Goal: Communication & Community: Answer question/provide support

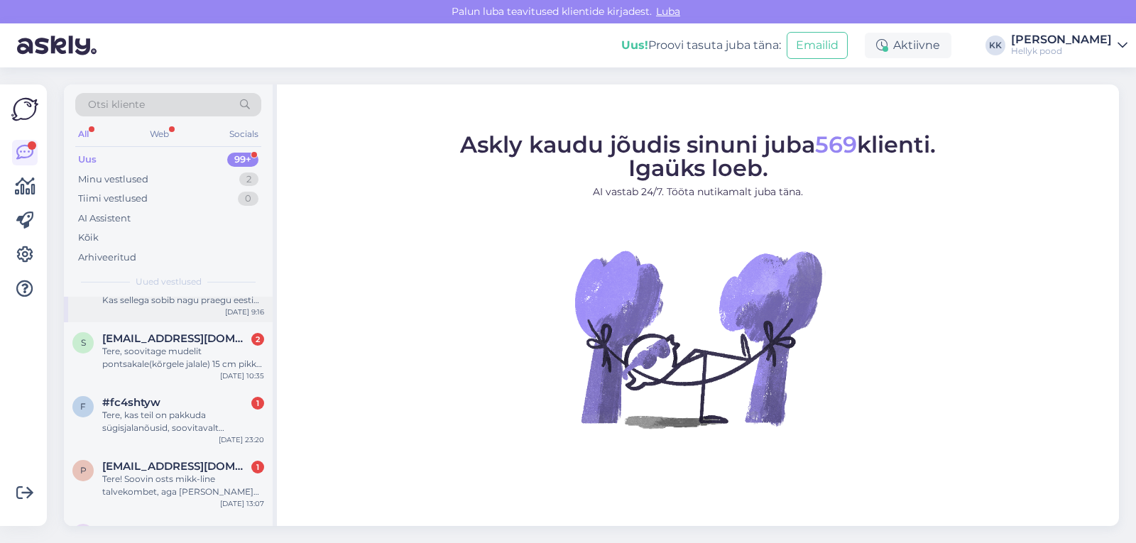
scroll to position [71, 0]
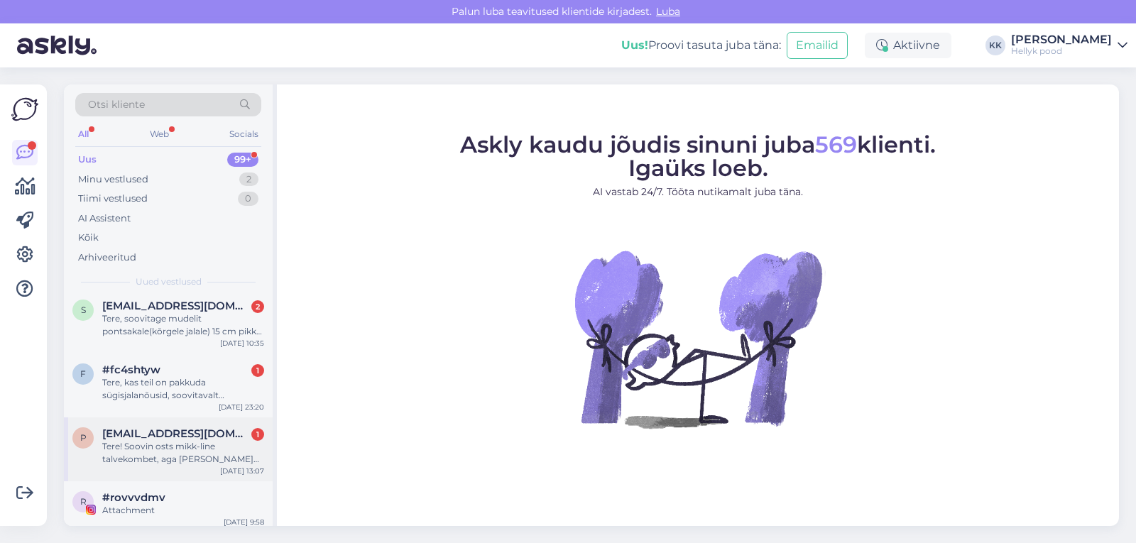
click at [140, 446] on div "Tere! Soovin osts mikk-line talvekombet, aga [PERSON_NAME] suuruse osas kahevah…" at bounding box center [183, 453] width 162 height 26
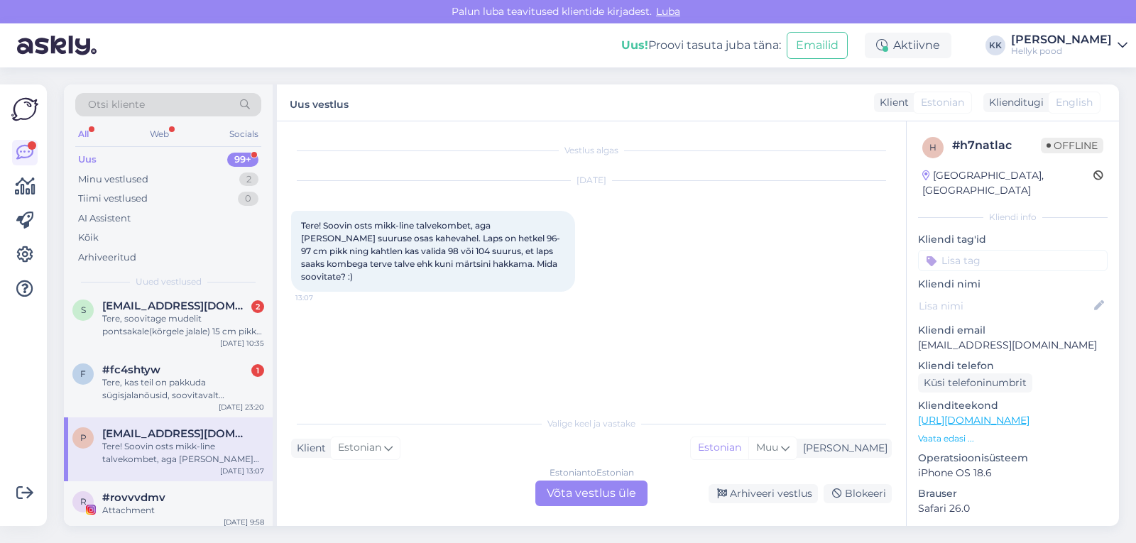
click at [564, 495] on div "Estonian to Estonian Võta vestlus üle" at bounding box center [591, 494] width 112 height 26
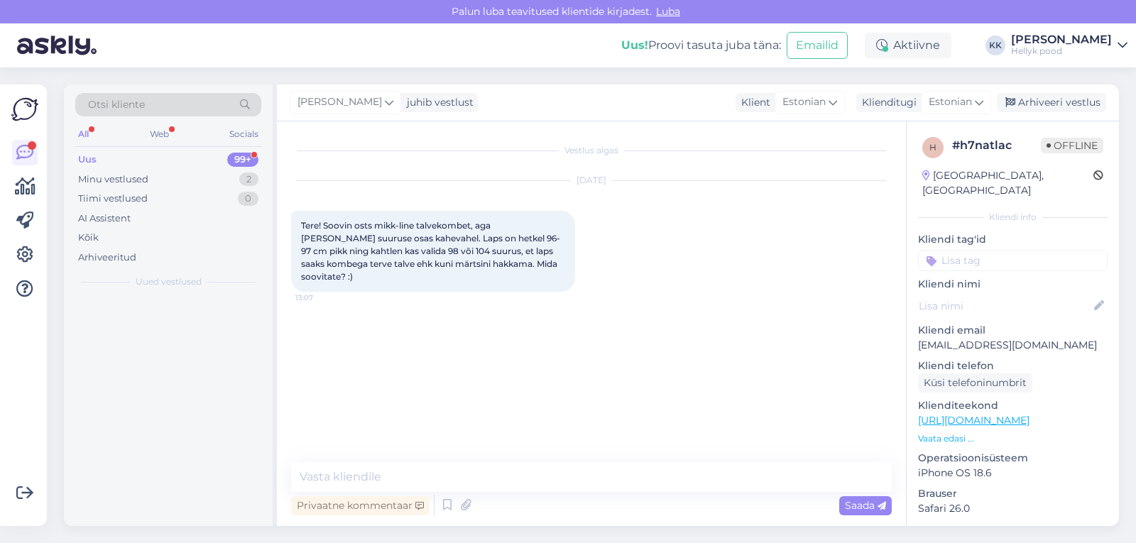
scroll to position [0, 0]
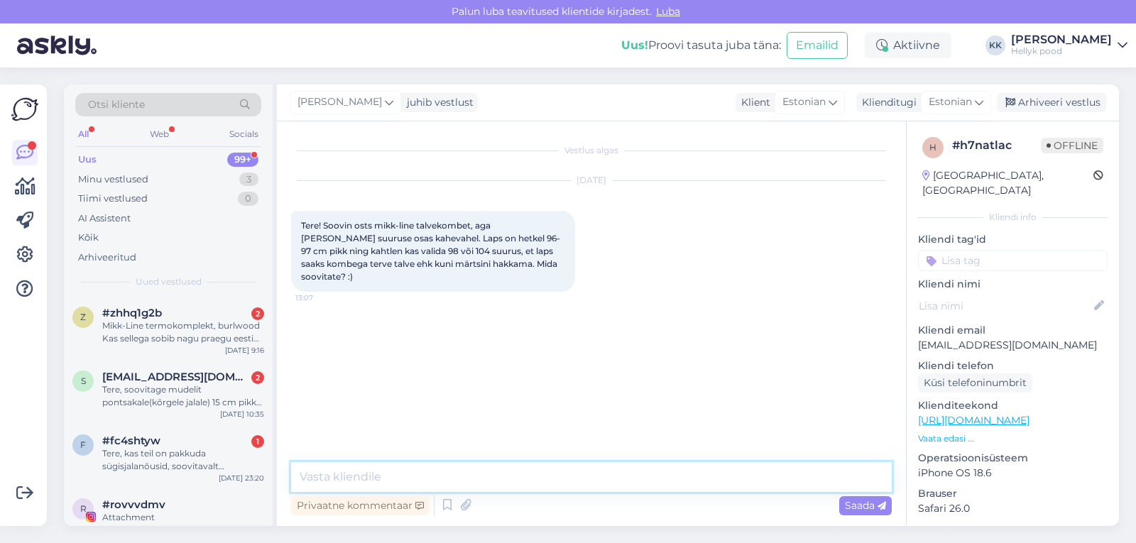
click at [378, 475] on textarea at bounding box center [591, 477] width 601 height 30
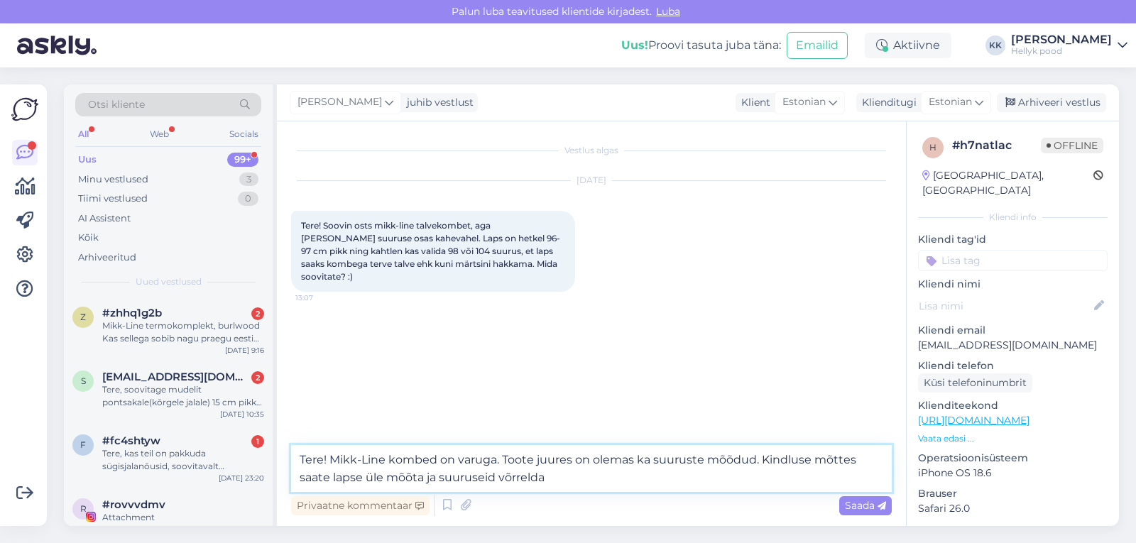
type textarea "Tere! Mikk-Line kombed on varuga. Toote juures on olemas ka suuruste mõõdud. Ki…"
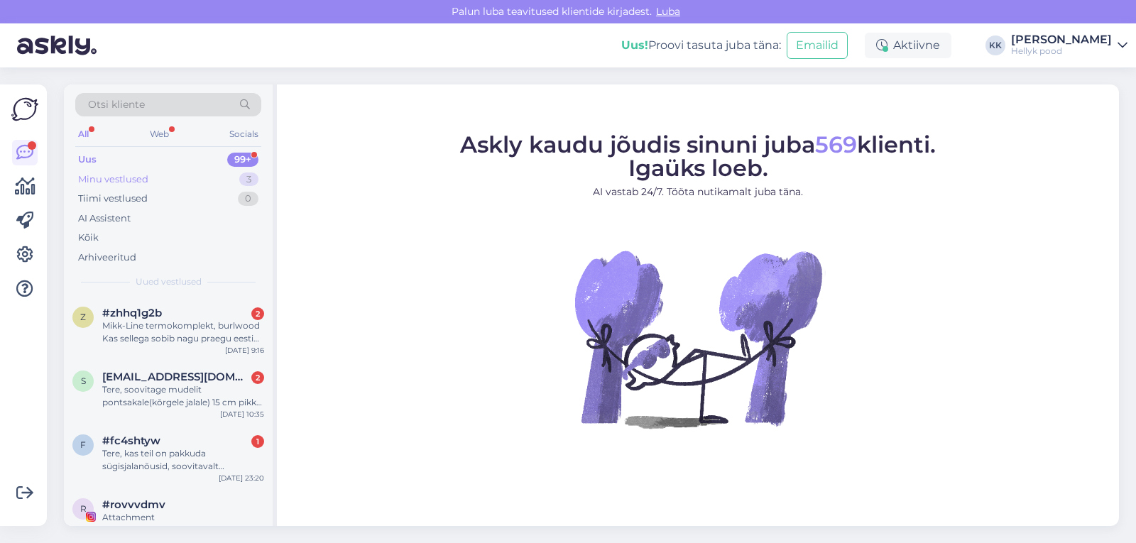
click at [125, 178] on div "Minu vestlused" at bounding box center [113, 180] width 70 height 14
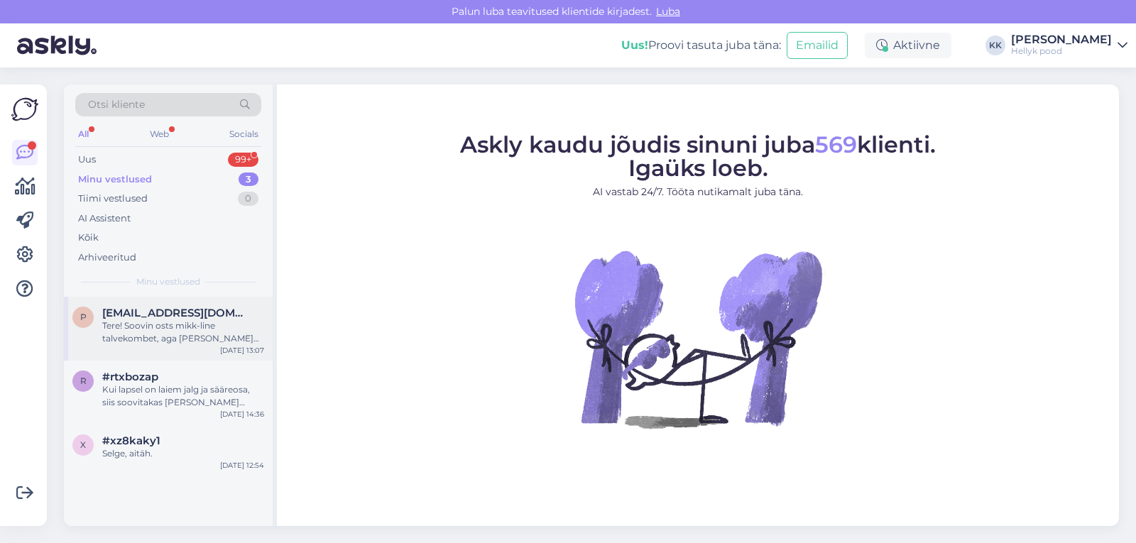
click at [157, 327] on div "Tere! Soovin osts mikk-line talvekombet, aga [PERSON_NAME] suuruse osas kahevah…" at bounding box center [183, 333] width 162 height 26
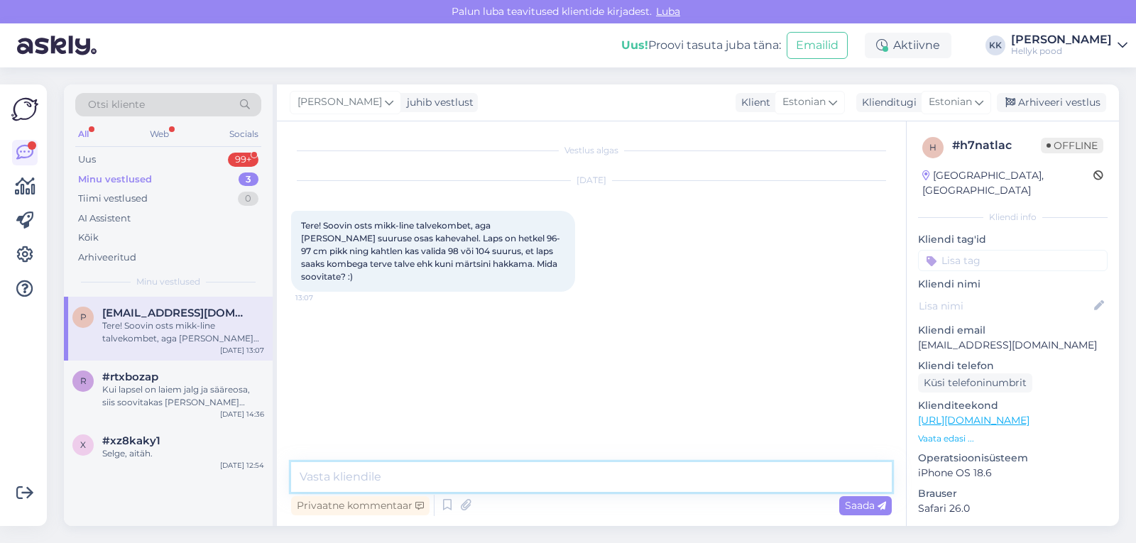
click at [334, 477] on textarea at bounding box center [591, 477] width 601 height 30
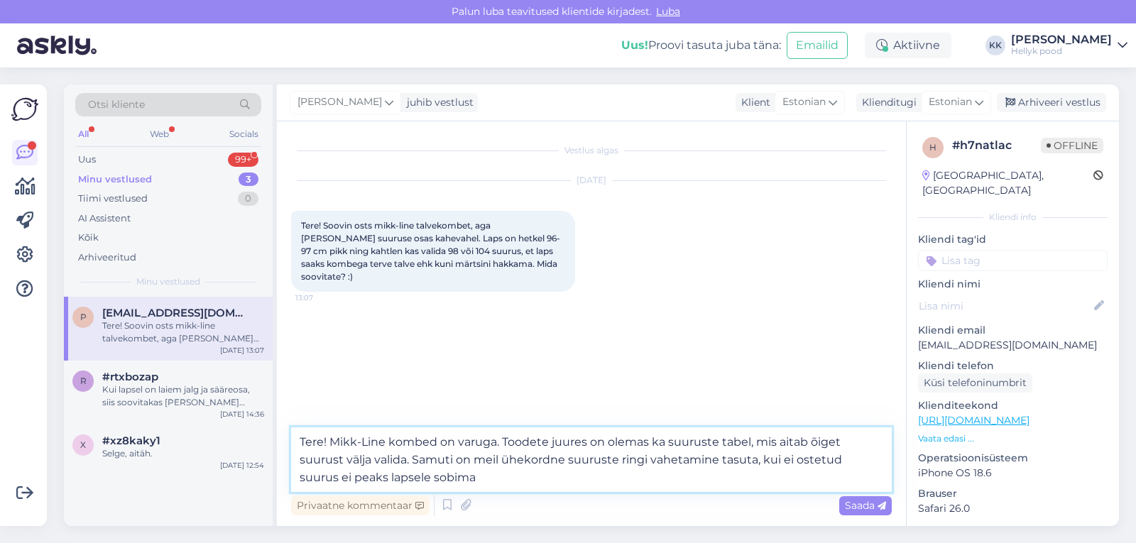
click at [793, 460] on textarea "Tere! Mikk-Line kombed on varuga. Toodete juures on olemas ka suuruste tabel, m…" at bounding box center [591, 459] width 601 height 65
type textarea "Tere! Mikk-Line kombed on varuga. Toodete juures on olemas ka suuruste tabel, m…"
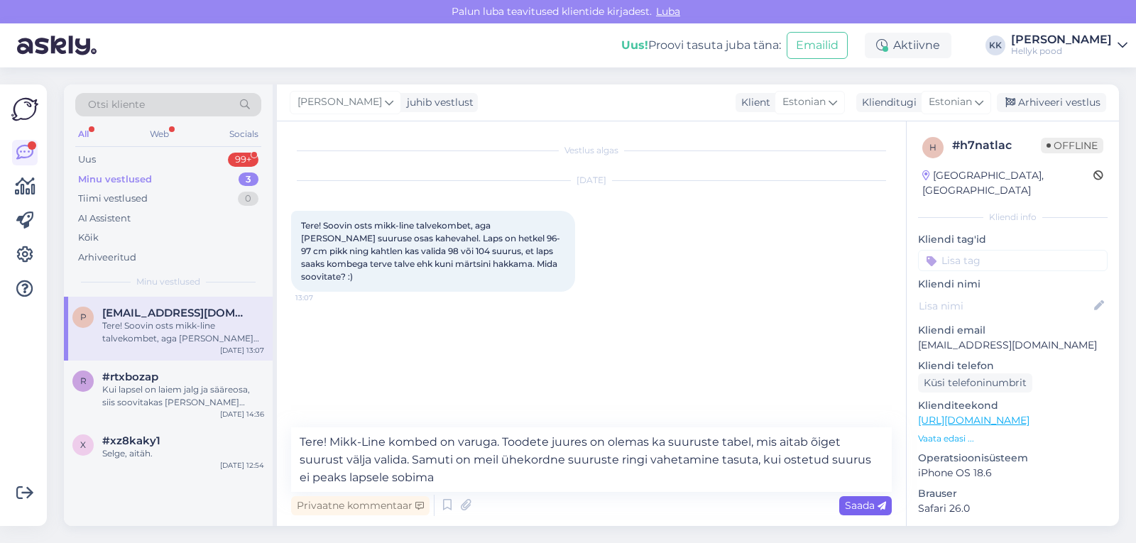
click at [855, 505] on span "Saada" at bounding box center [865, 505] width 41 height 13
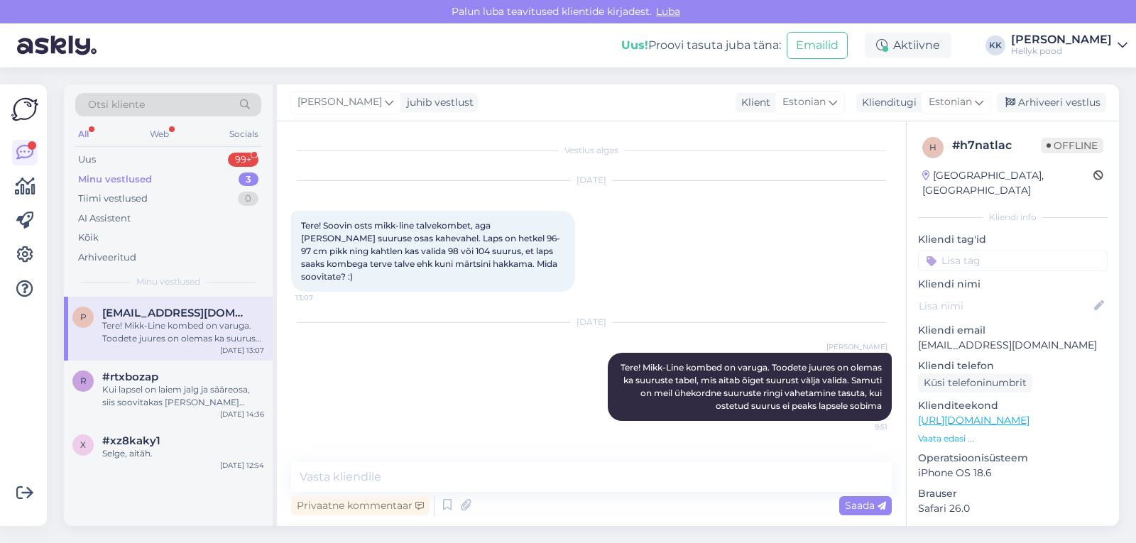
click at [115, 178] on div "Minu vestlused" at bounding box center [115, 180] width 74 height 14
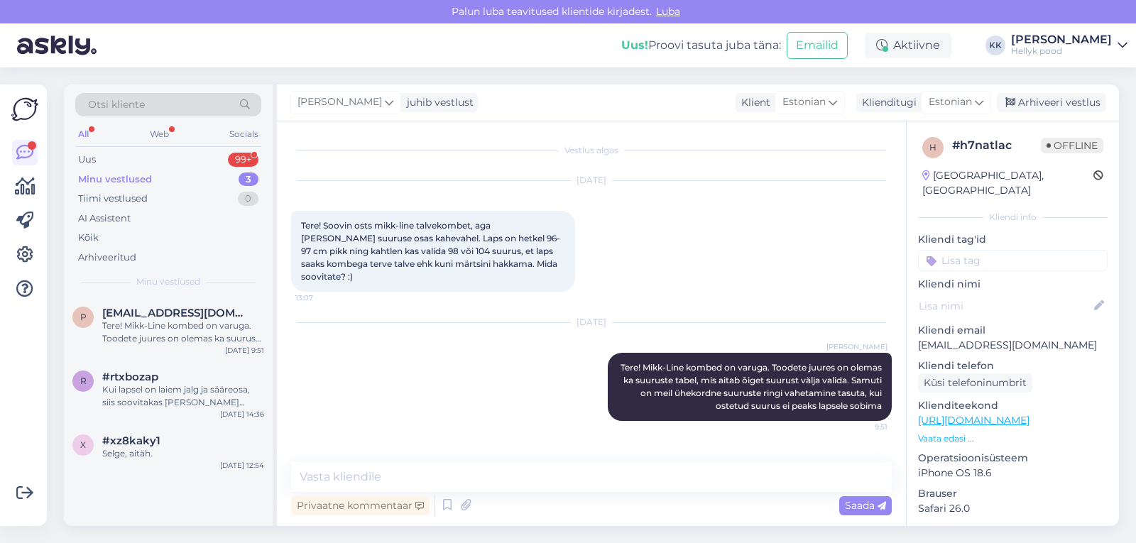
click at [112, 177] on div "Minu vestlused" at bounding box center [115, 180] width 74 height 14
click at [87, 156] on div "Uus" at bounding box center [87, 160] width 18 height 14
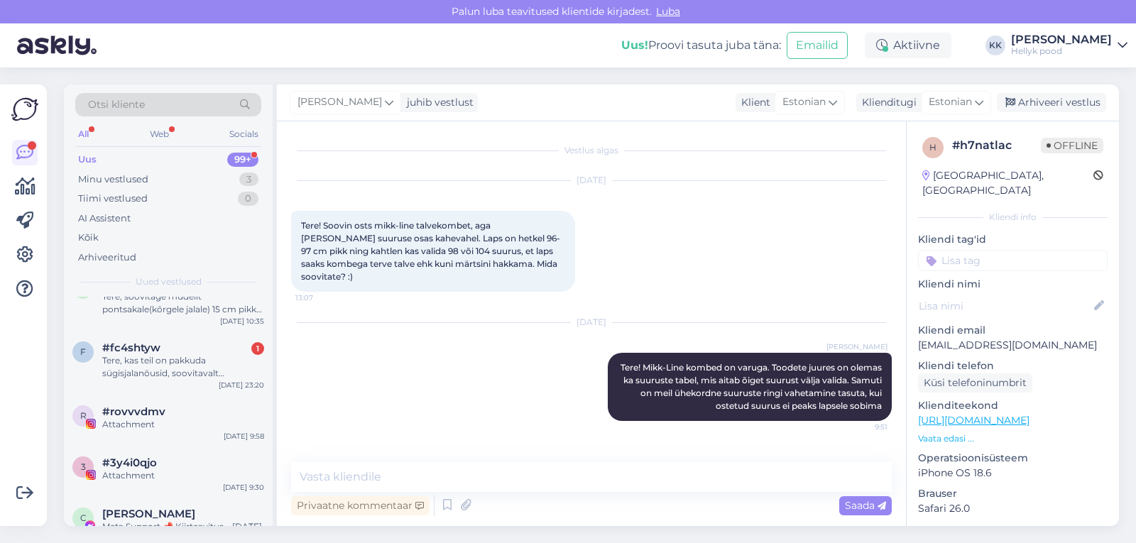
scroll to position [71, 0]
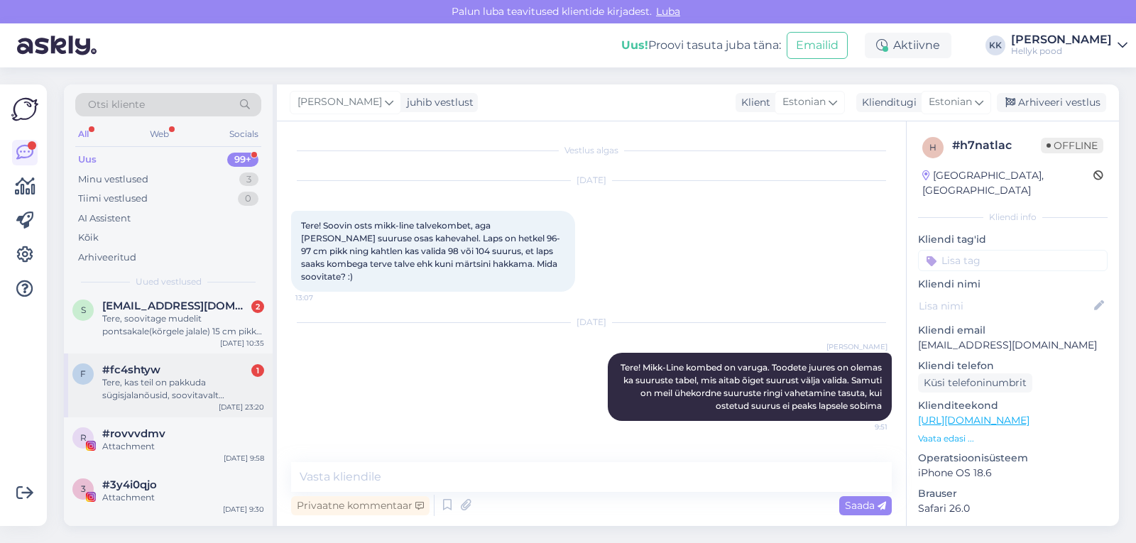
click at [171, 381] on div "Tere, kas teil on pakkuda sügisjalanõusid, soovitavalt veekindlaid: 1. 17x7 jal…" at bounding box center [183, 389] width 162 height 26
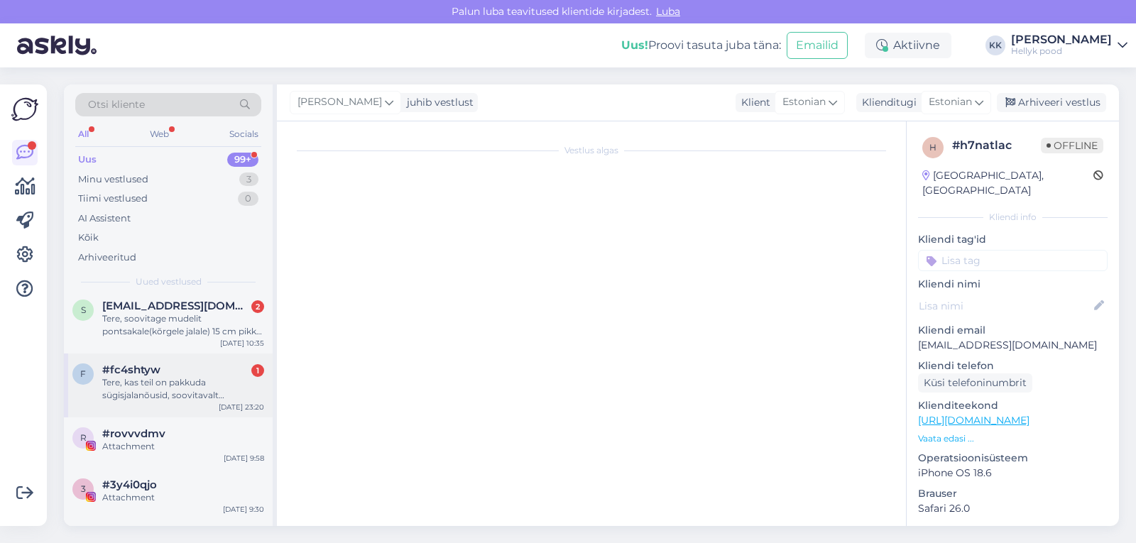
scroll to position [557, 0]
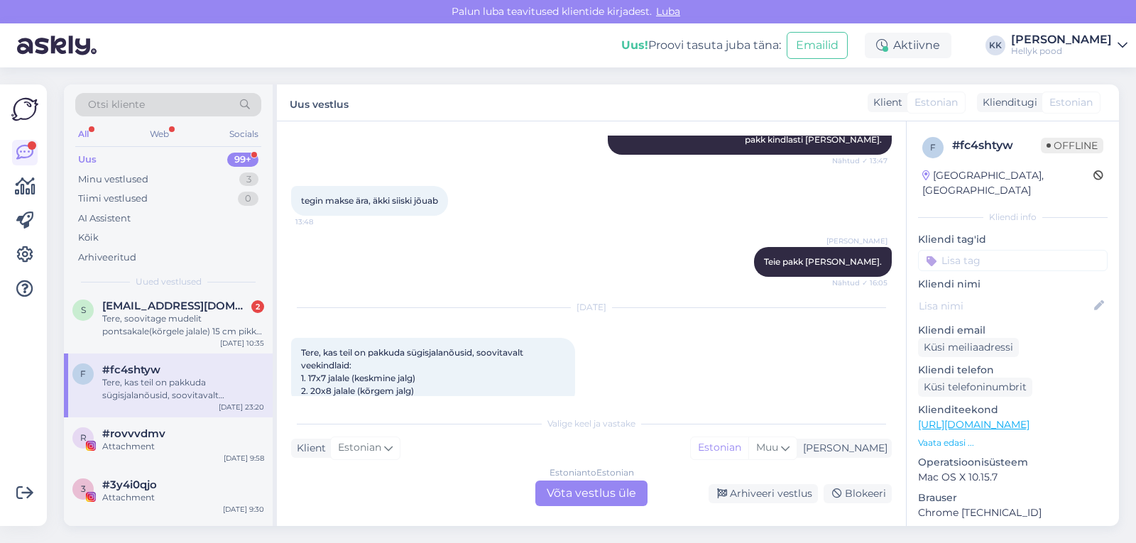
click at [599, 499] on div "Estonian to Estonian Võta vestlus üle" at bounding box center [591, 494] width 112 height 26
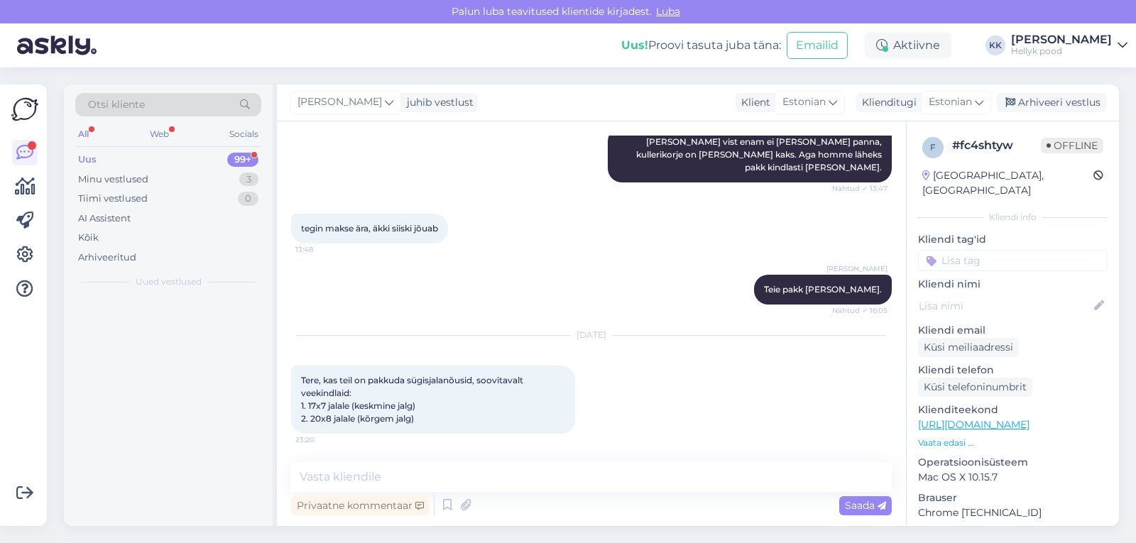
scroll to position [0, 0]
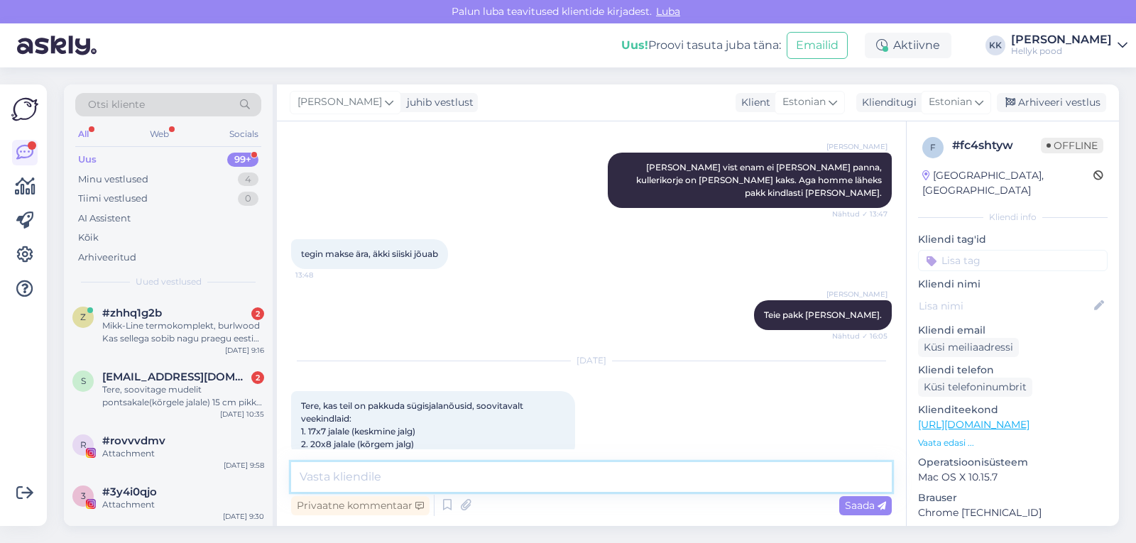
click at [386, 477] on textarea at bounding box center [591, 477] width 601 height 30
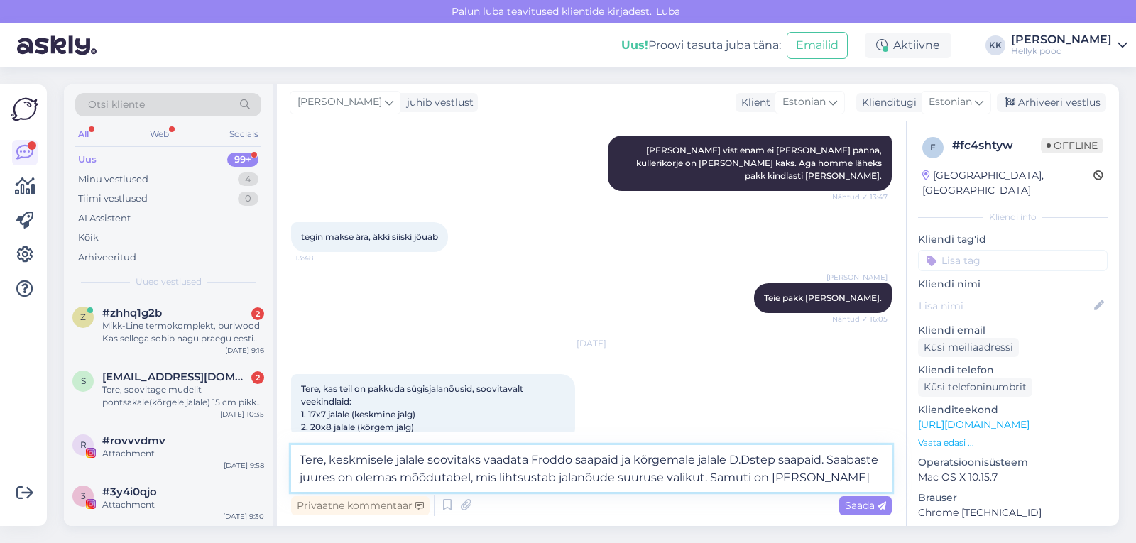
scroll to position [539, 0]
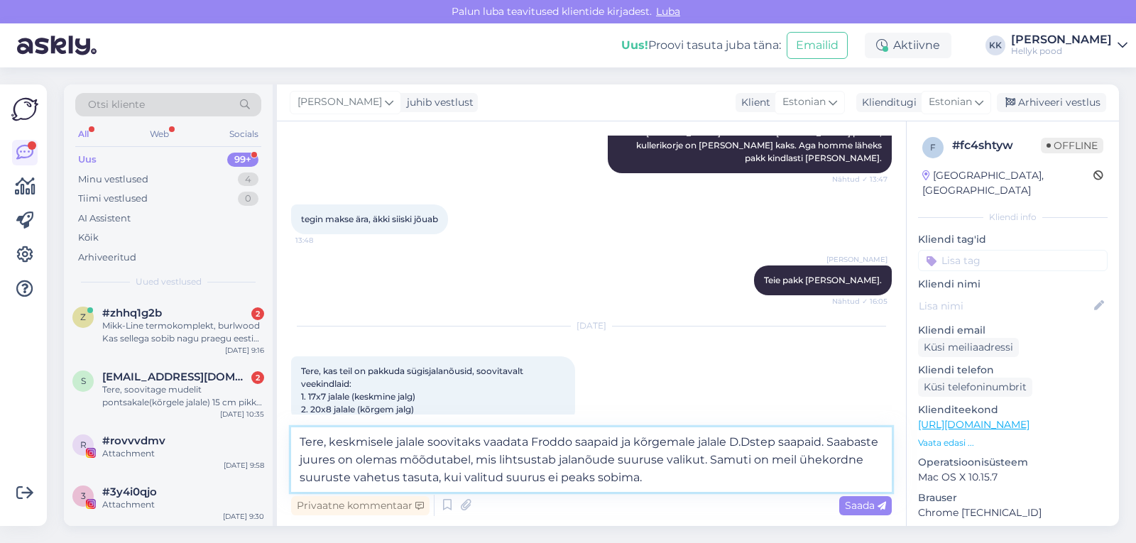
click at [399, 459] on textarea "Tere, keskmisele jalale soovitaks vaadata Froddo saapaid ja kõrgemale jalale D.…" at bounding box center [591, 459] width 601 height 65
type textarea "Tere, keskmisele jalale soovitaks vaadata Froddo saapaid ja kõrgemale jalale D.…"
click at [866, 506] on span "Saada" at bounding box center [865, 505] width 41 height 13
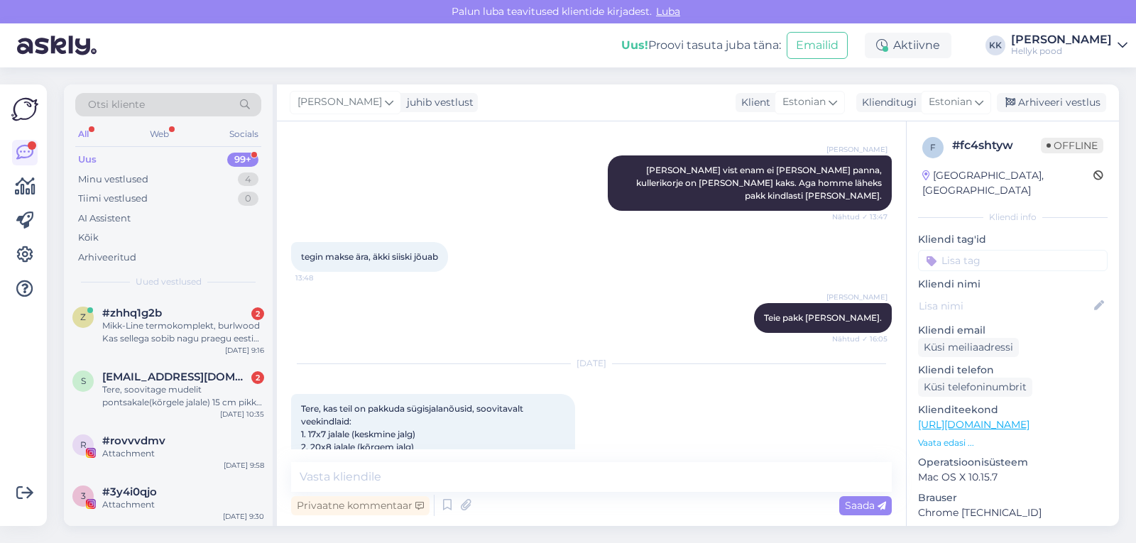
scroll to position [646, 0]
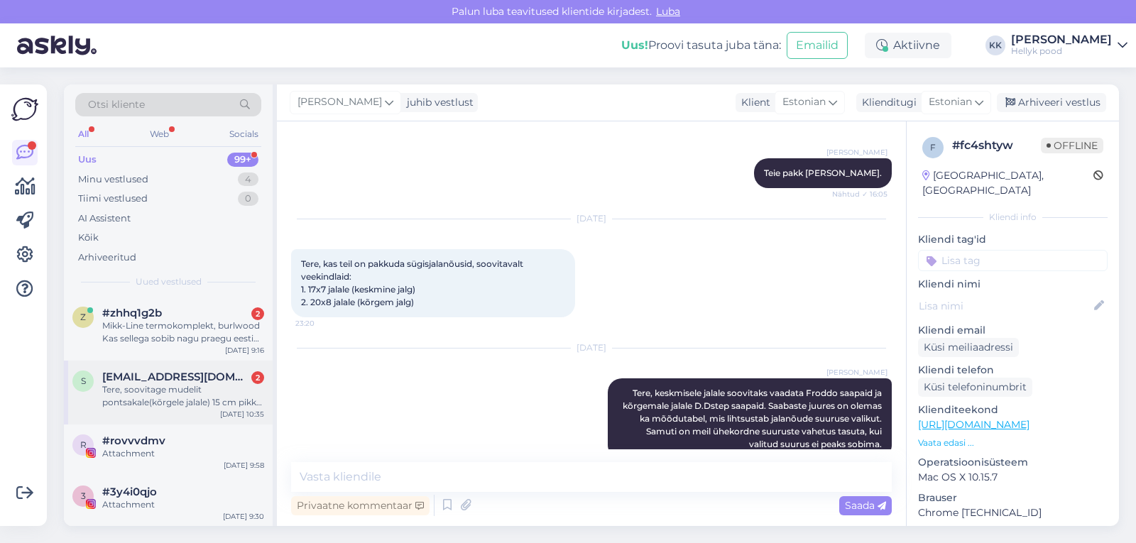
click at [141, 383] on div "Tere, soovitage mudelit pontsakale(kõrgele jalale) 15 cm pikk nr 23 ehk siis? S…" at bounding box center [183, 396] width 162 height 26
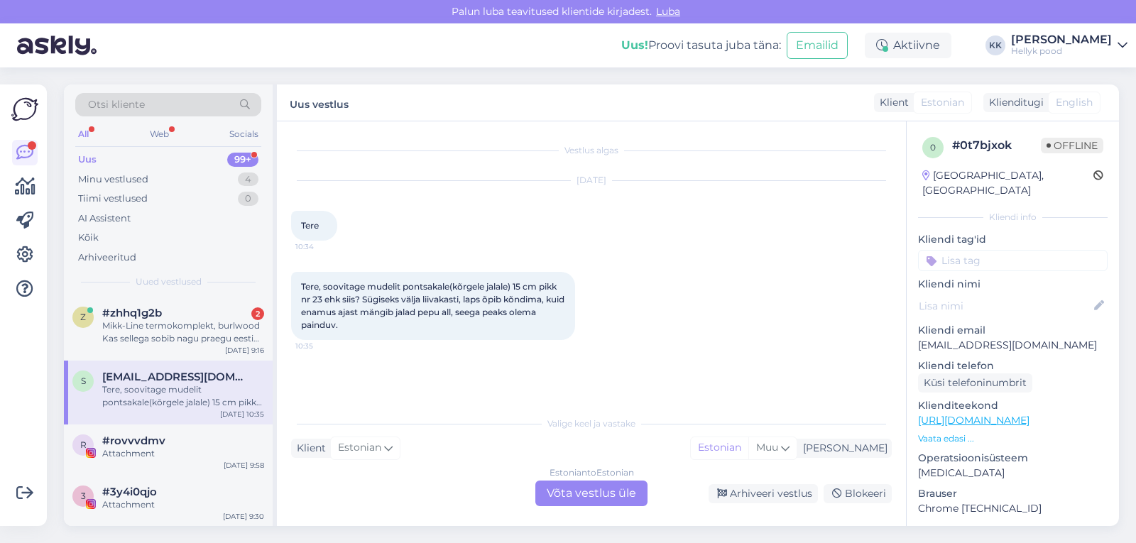
click at [558, 490] on div "Estonian to Estonian Võta vestlus üle" at bounding box center [591, 494] width 112 height 26
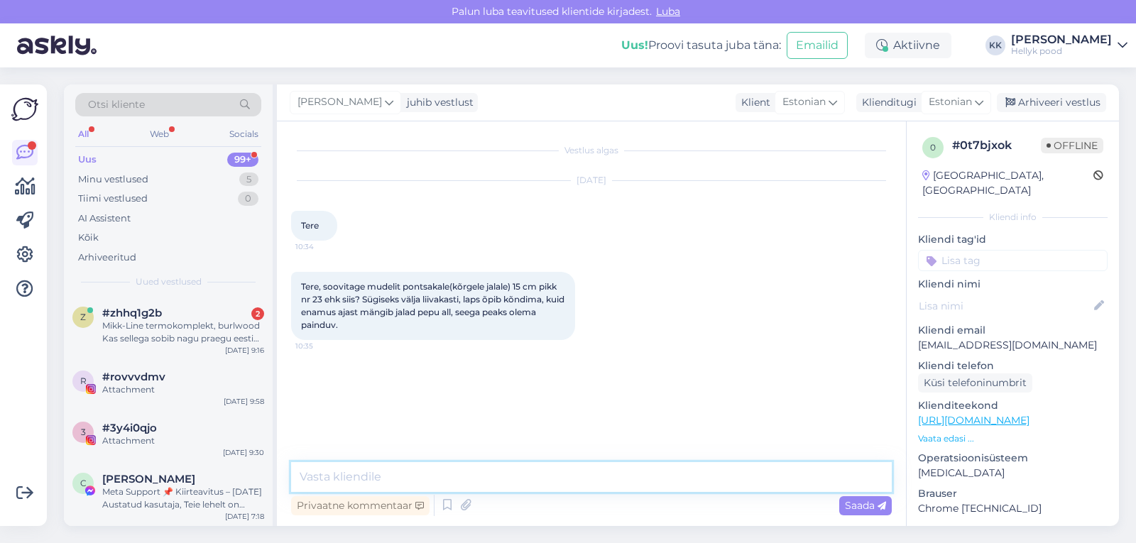
click at [418, 480] on textarea at bounding box center [591, 477] width 601 height 30
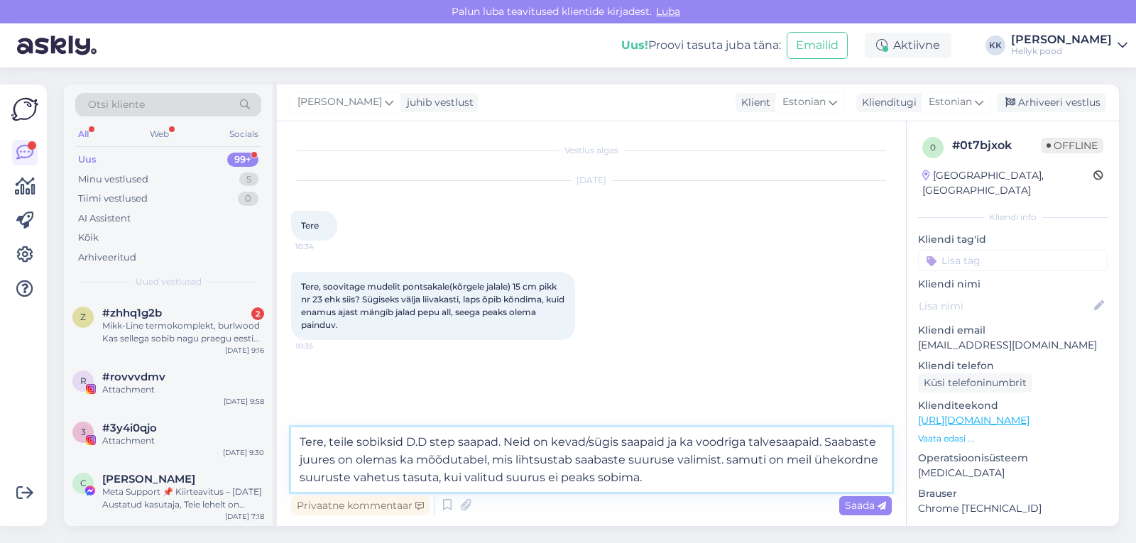
click at [430, 442] on textarea "Tere, teile sobiksid D.D step saapad. Neid on kevad/sügis saapaid ja ka voodrig…" at bounding box center [591, 459] width 601 height 65
click at [729, 462] on textarea "Tere, teile sobiksid D.D.step saapad. Neid on kevad/sügis saapaid ja ka voodrig…" at bounding box center [591, 459] width 601 height 65
type textarea "Tere, teile sobiksid D.D.step saapad. Neid on kevad/sügis saapaid ja ka voodrig…"
click at [869, 507] on span "Saada" at bounding box center [865, 505] width 41 height 13
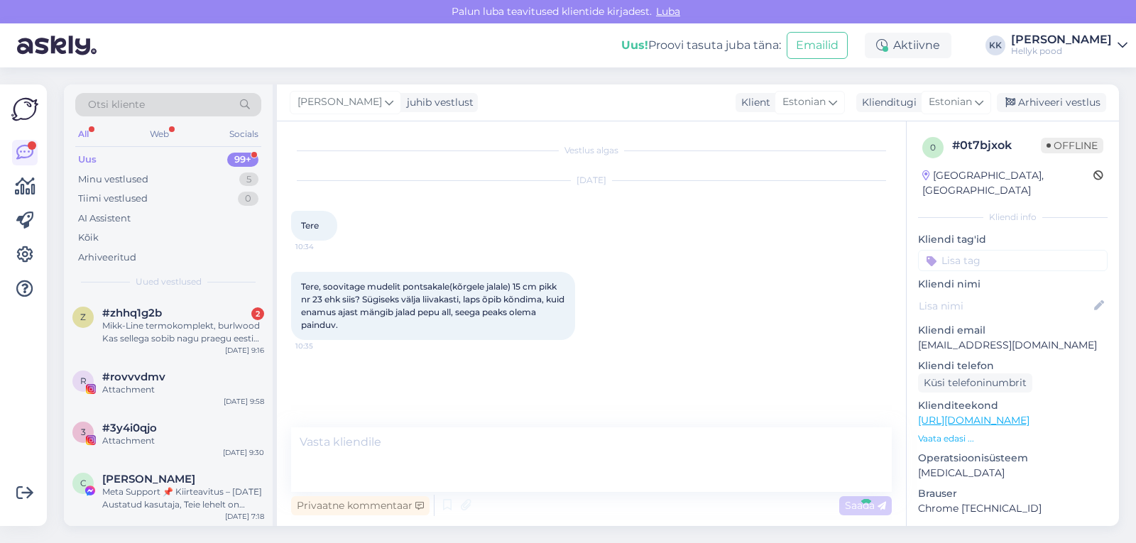
scroll to position [48, 0]
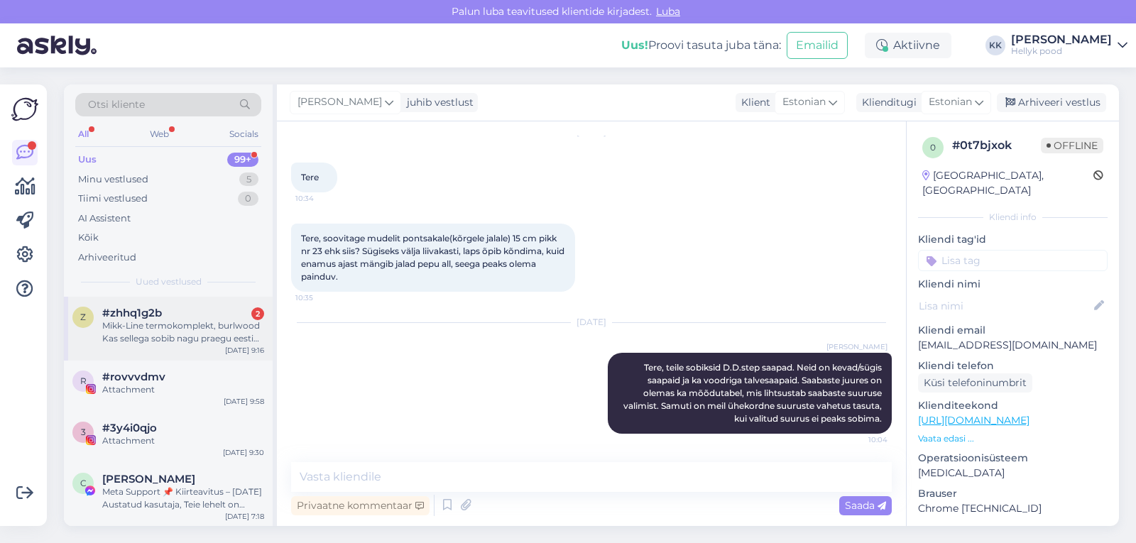
click at [183, 322] on div "Mikk-Line termokomplekt, burlwood Kas sellega sobib nagu praegu eesti ilmad on …" at bounding box center [183, 333] width 162 height 26
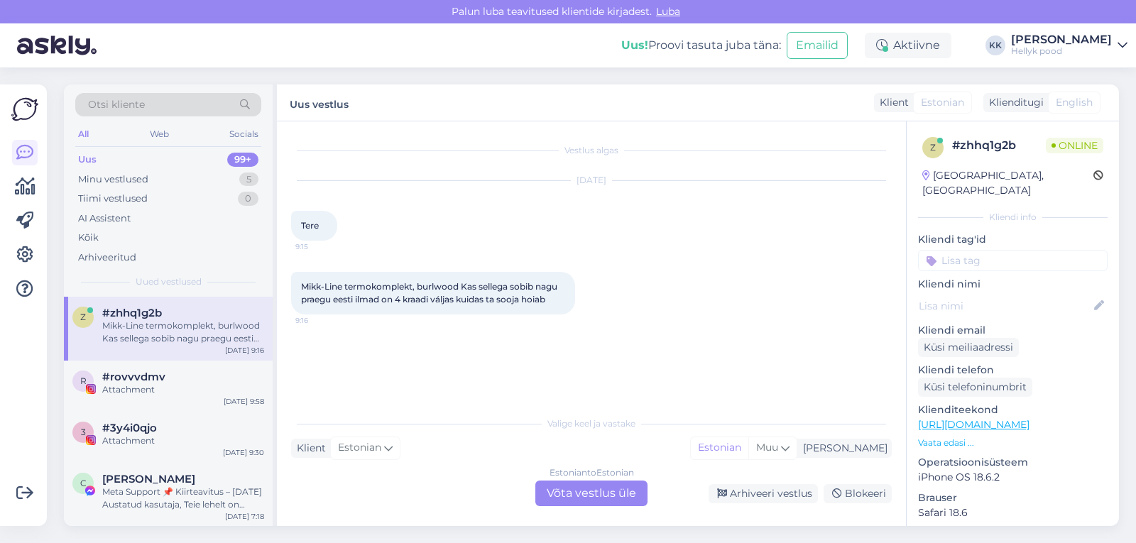
click at [589, 490] on div "Estonian to Estonian Võta vestlus üle" at bounding box center [591, 494] width 112 height 26
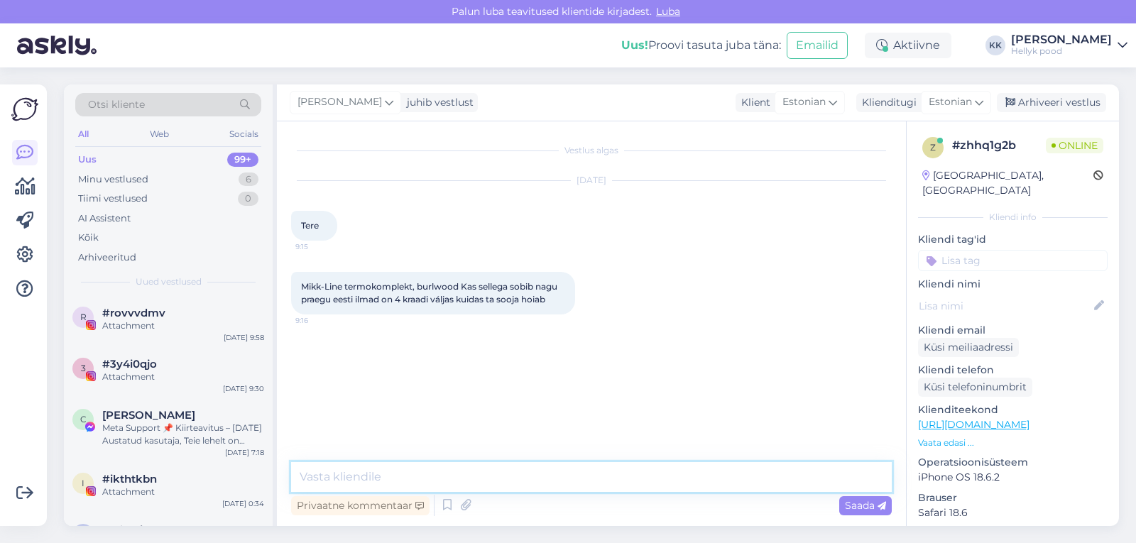
click at [381, 476] on textarea at bounding box center [591, 477] width 601 height 30
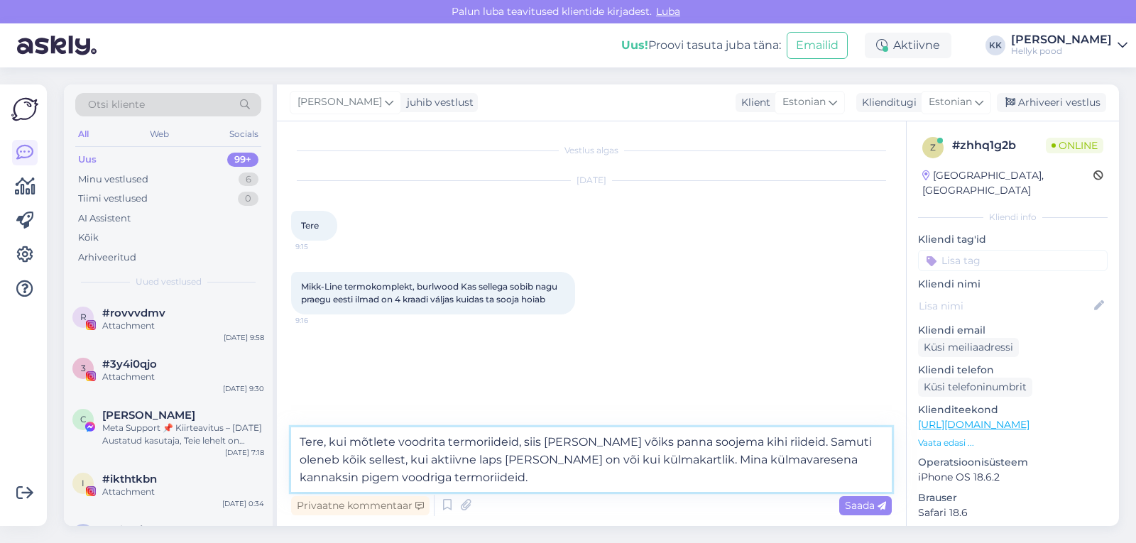
click at [338, 478] on textarea "Tere, kui mõtlete voodrita termoriideid, siis sinna alla võiks panna soojema ki…" at bounding box center [591, 459] width 601 height 65
type textarea "Tere, kui mõtlete voodrita termoriideid, siis sinna alla võiks panna soojema ki…"
click at [863, 506] on span "Saada" at bounding box center [865, 505] width 41 height 13
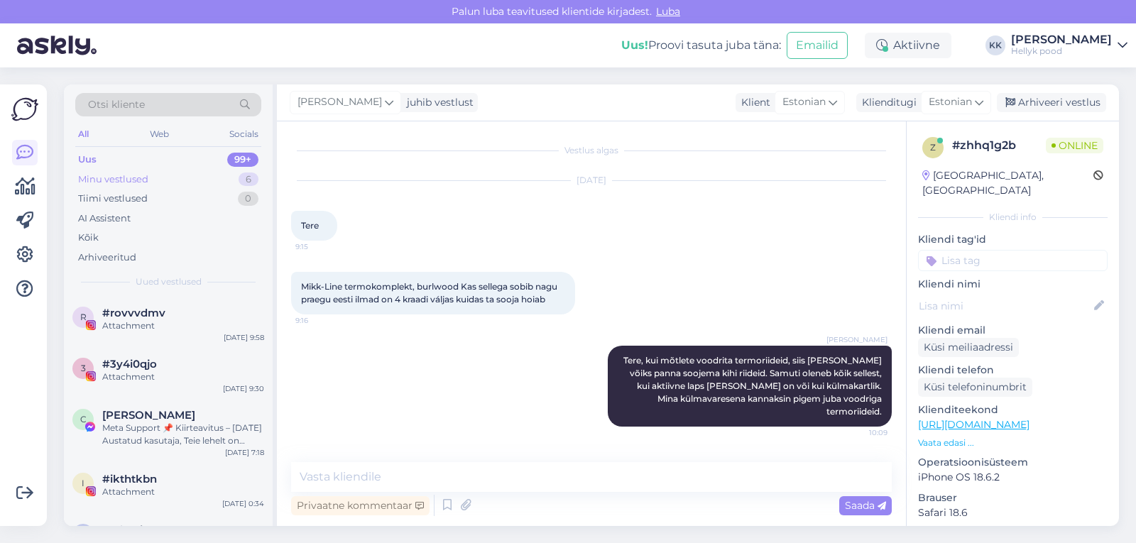
click at [98, 175] on div "Minu vestlused" at bounding box center [113, 180] width 70 height 14
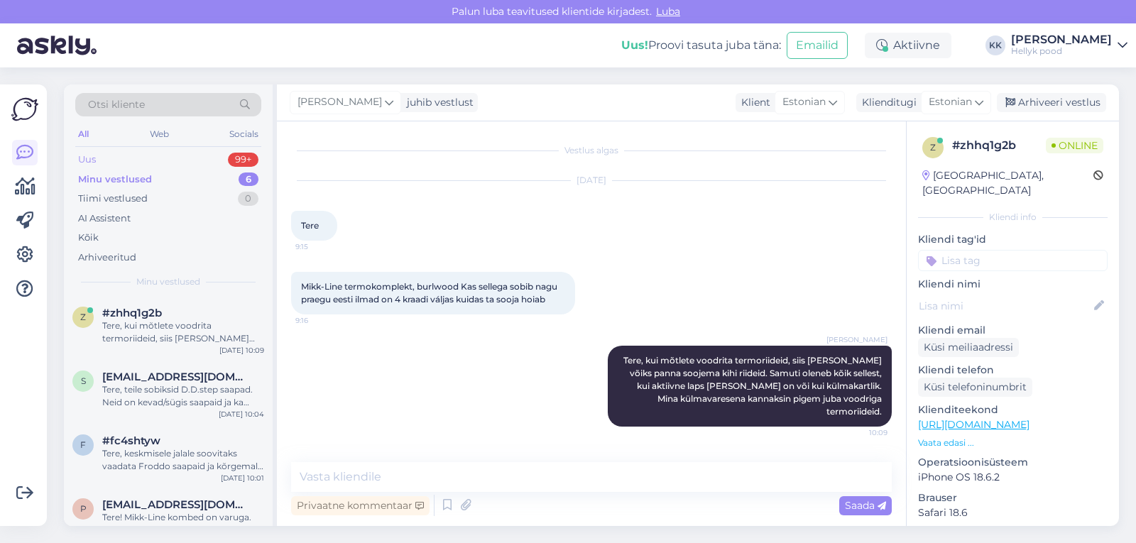
click at [93, 156] on div "Uus" at bounding box center [87, 160] width 18 height 14
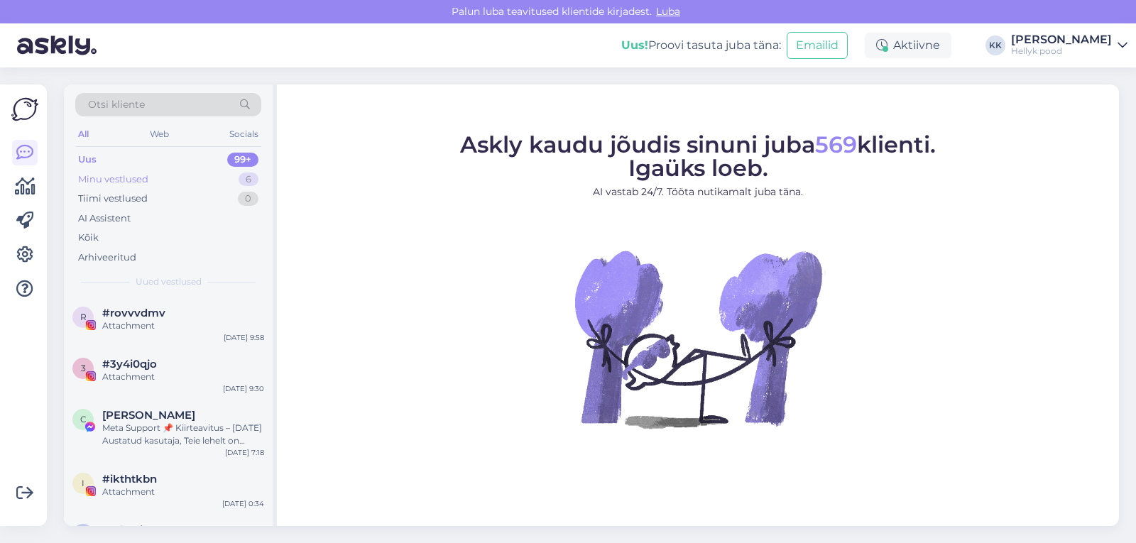
click at [125, 180] on div "Minu vestlused" at bounding box center [113, 180] width 70 height 14
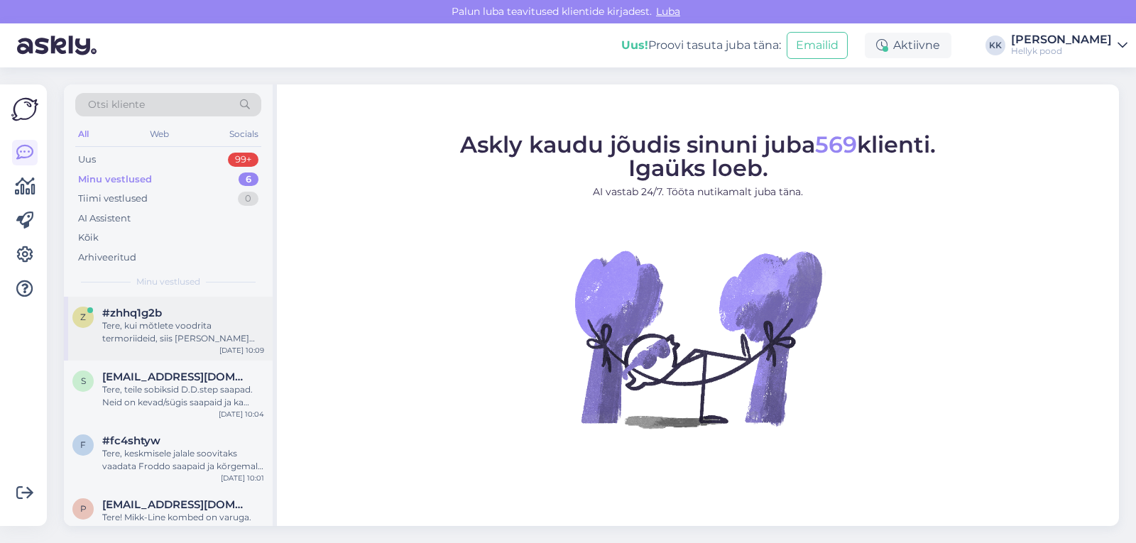
click at [175, 325] on div "Tere, kui mõtlete voodrita termoriideid, siis sinna alla võiks panna soojema ki…" at bounding box center [183, 333] width 162 height 26
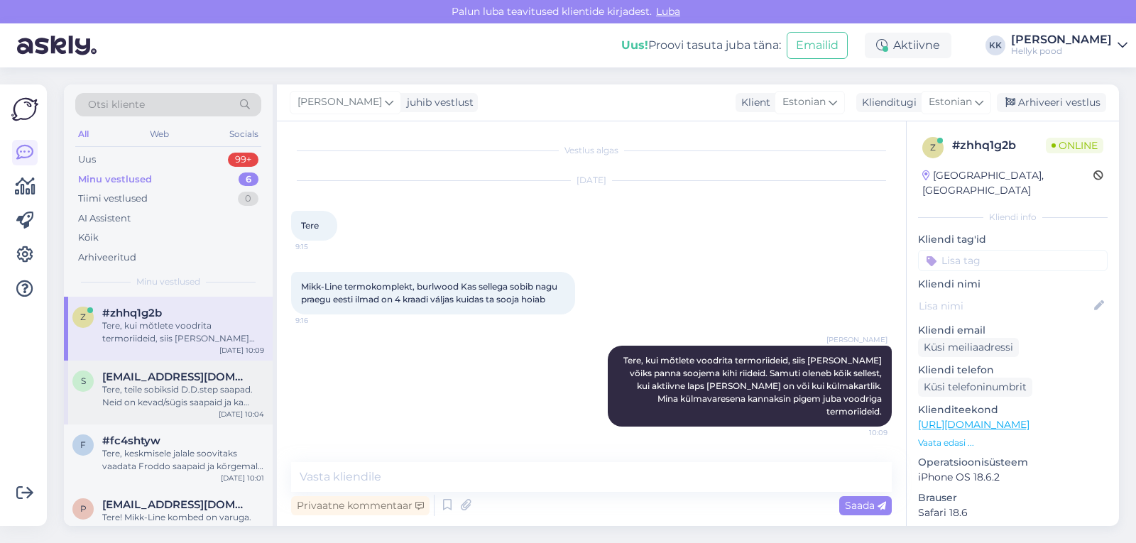
click at [128, 393] on div "Tere, teile sobiksid D.D.step saapad. Neid on kevad/sügis saapaid ja ka voodrig…" at bounding box center [183, 396] width 162 height 26
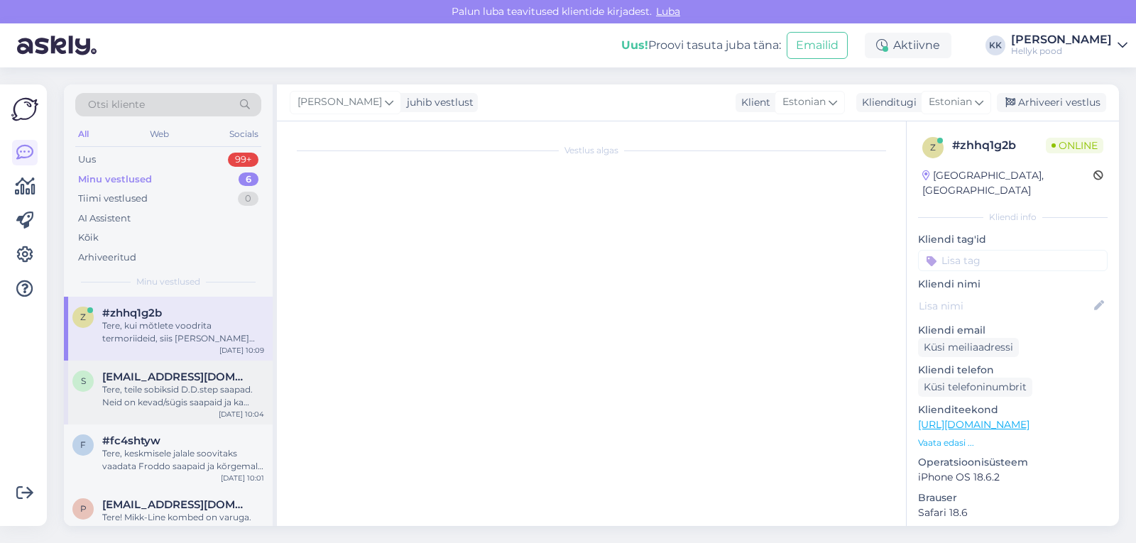
scroll to position [48, 0]
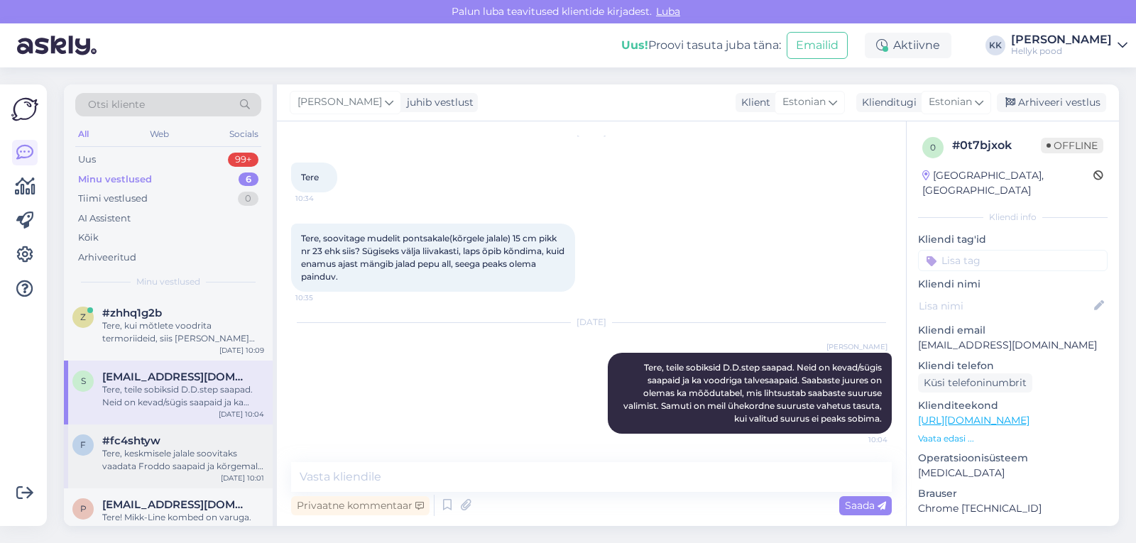
click at [180, 454] on div "Tere, keskmisele jalale soovitaks vaadata Froddo saapaid ja kõrgemale jalale D.…" at bounding box center [183, 460] width 162 height 26
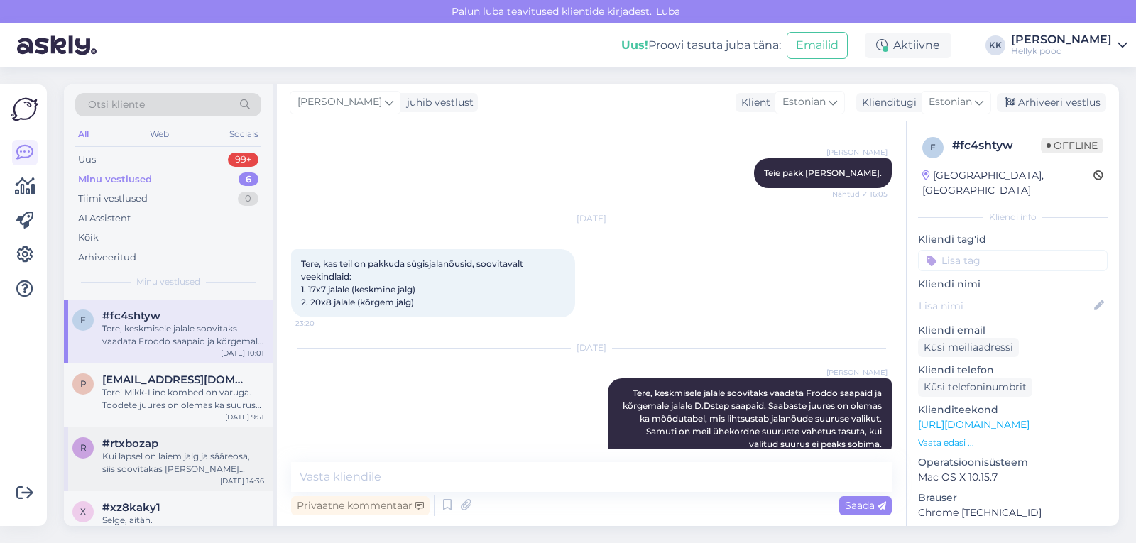
scroll to position [141, 0]
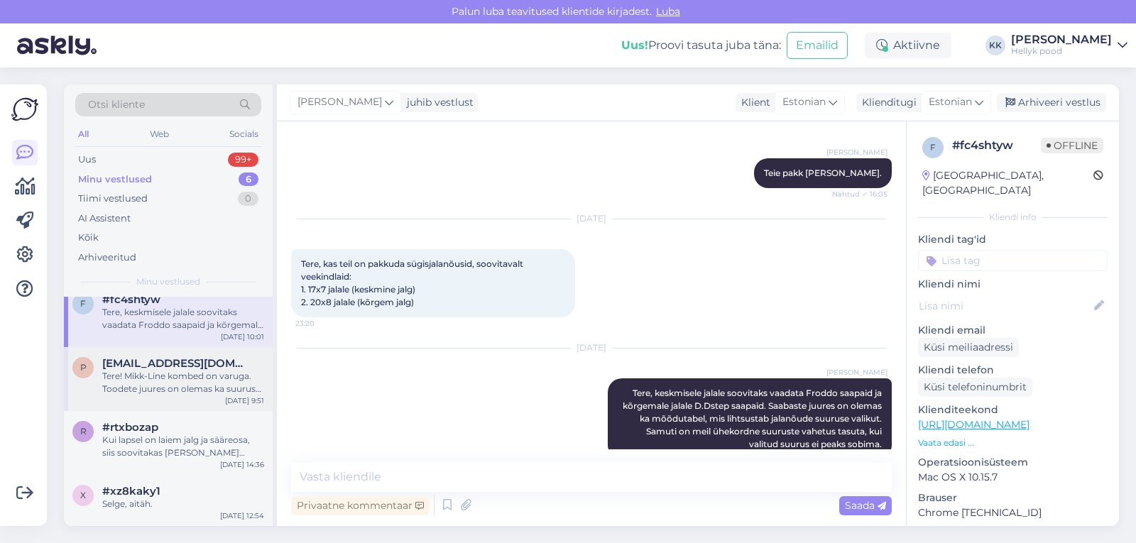
click at [197, 381] on div "Tere! Mikk-Line kombed on varuga. Toodete juures on olemas ka suuruste tabel, m…" at bounding box center [183, 383] width 162 height 26
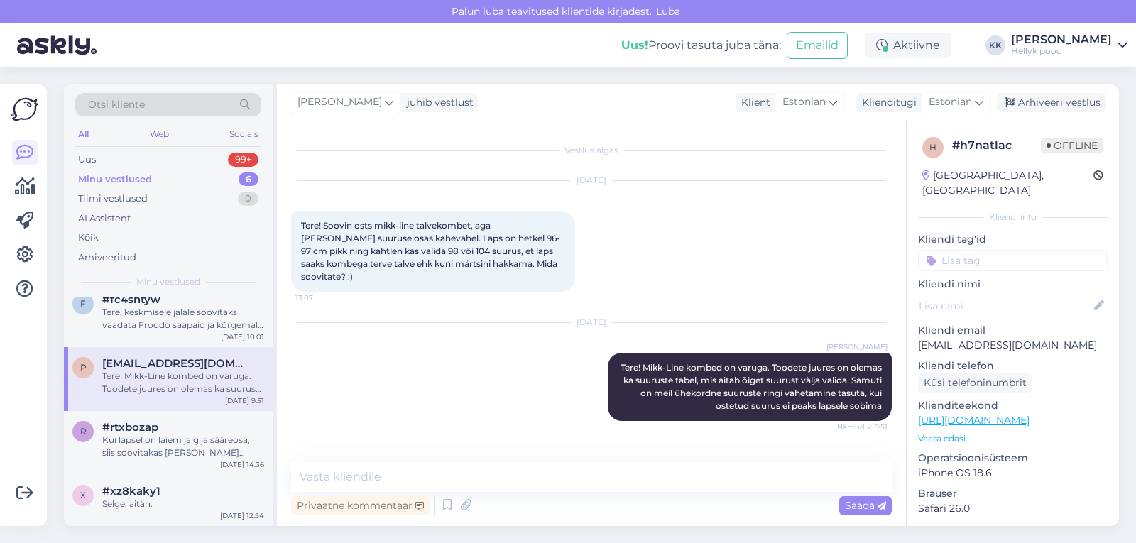
scroll to position [0, 0]
